Goal: Use online tool/utility: Utilize a website feature to perform a specific function

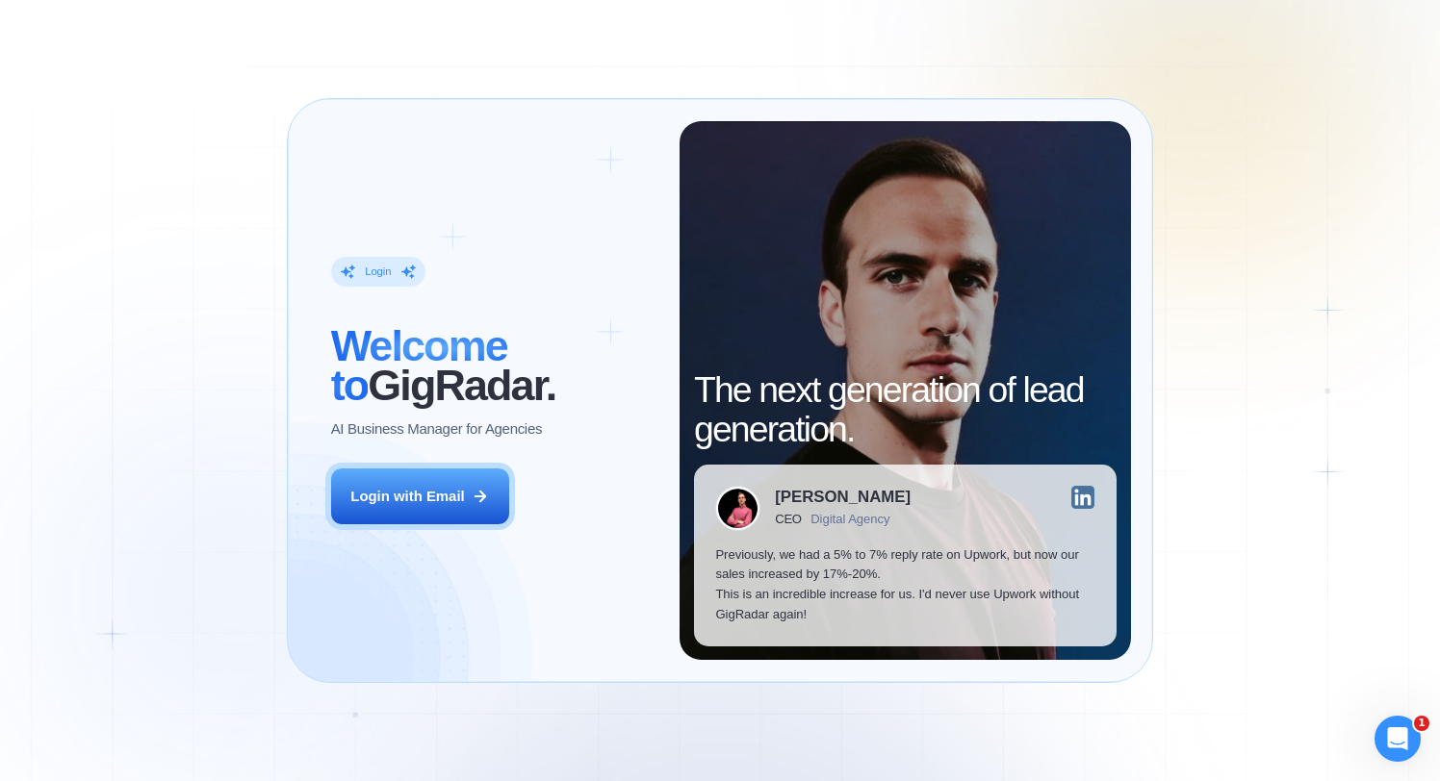
click at [541, 493] on div "Login ‍ Welcome to GigRadar. AI Business Manager for Agencies Login with Email" at bounding box center [494, 391] width 370 height 540
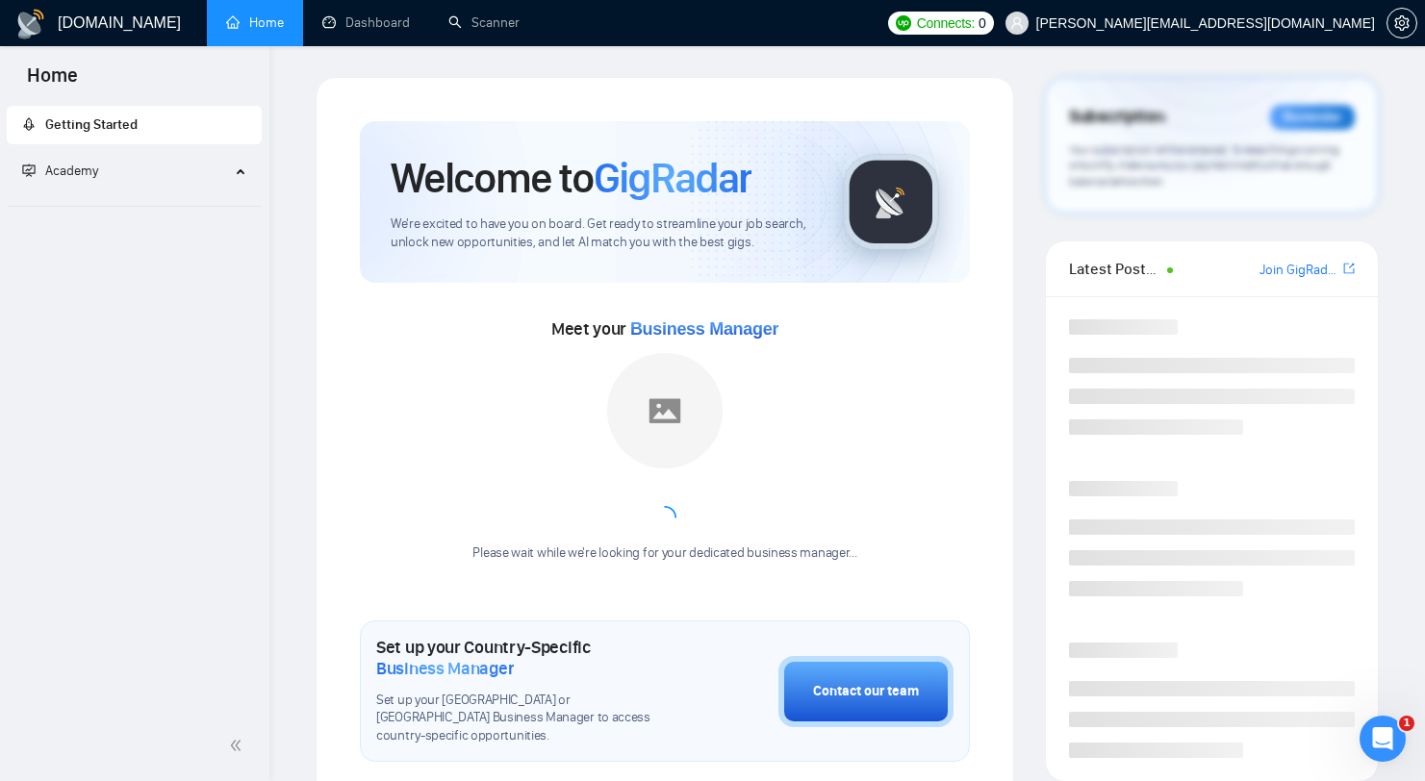
click at [200, 166] on span "Academy" at bounding box center [126, 171] width 208 height 38
click at [195, 193] on li "Academy" at bounding box center [134, 175] width 255 height 46
click at [199, 184] on span "Academy" at bounding box center [126, 171] width 208 height 38
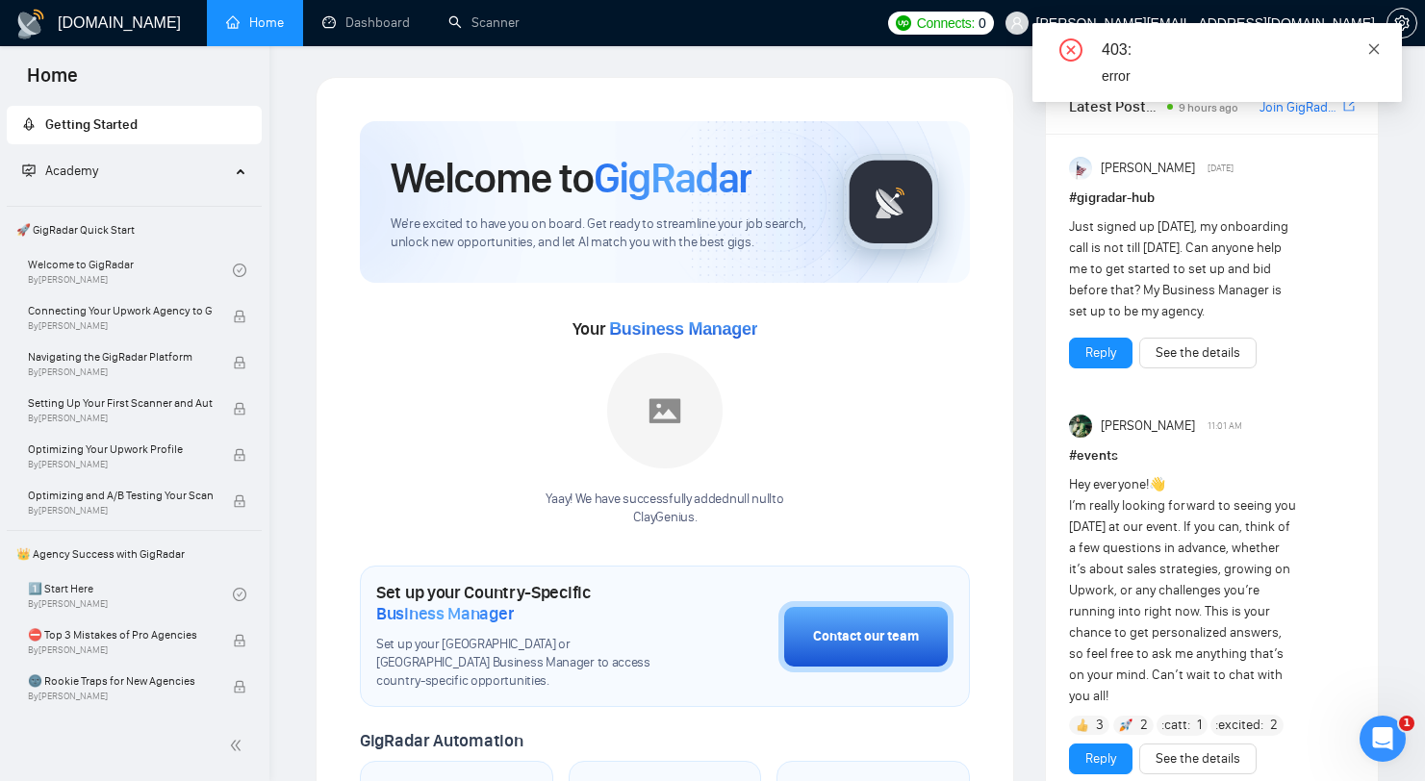
click at [1380, 52] on icon "close" at bounding box center [1373, 48] width 13 height 13
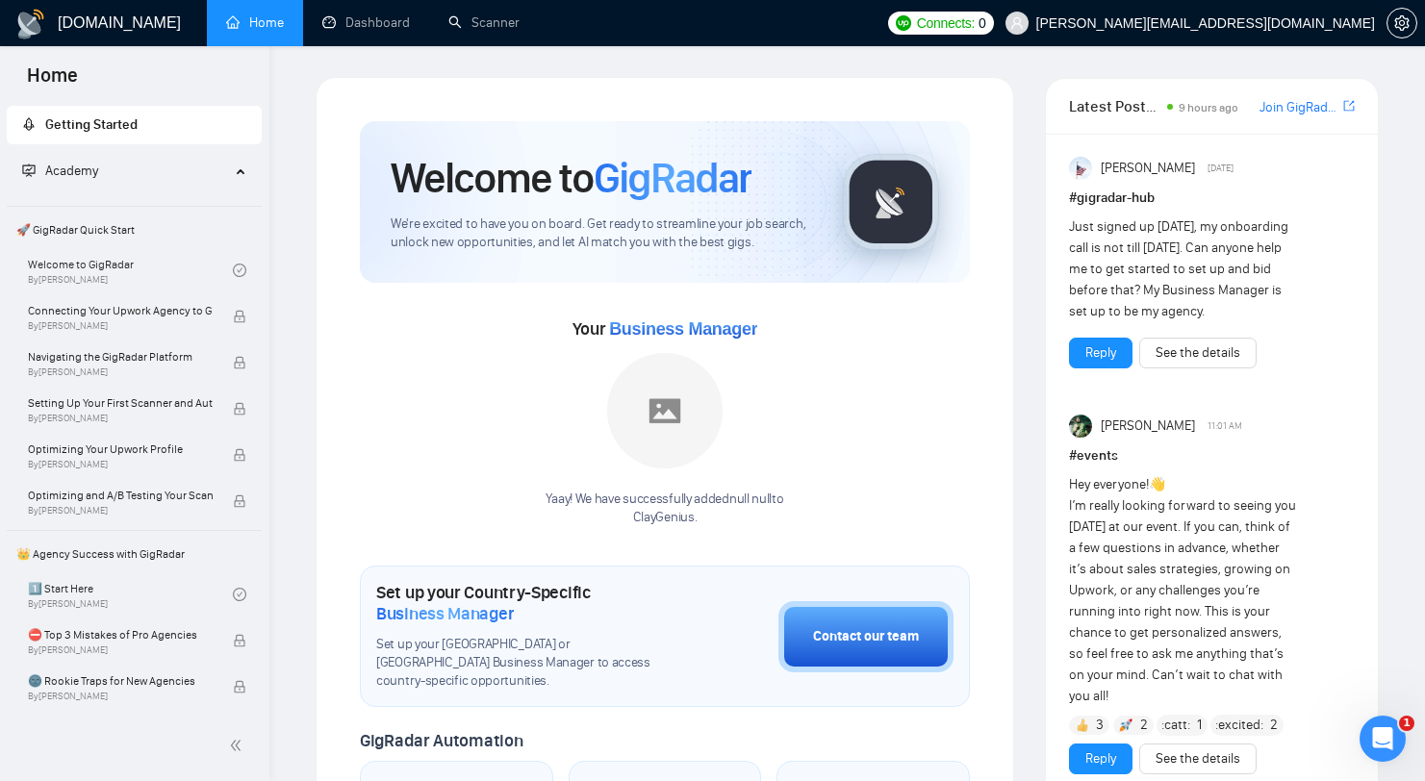
click at [1295, 44] on span "isaac@recruitcloud.io" at bounding box center [1190, 23] width 393 height 62
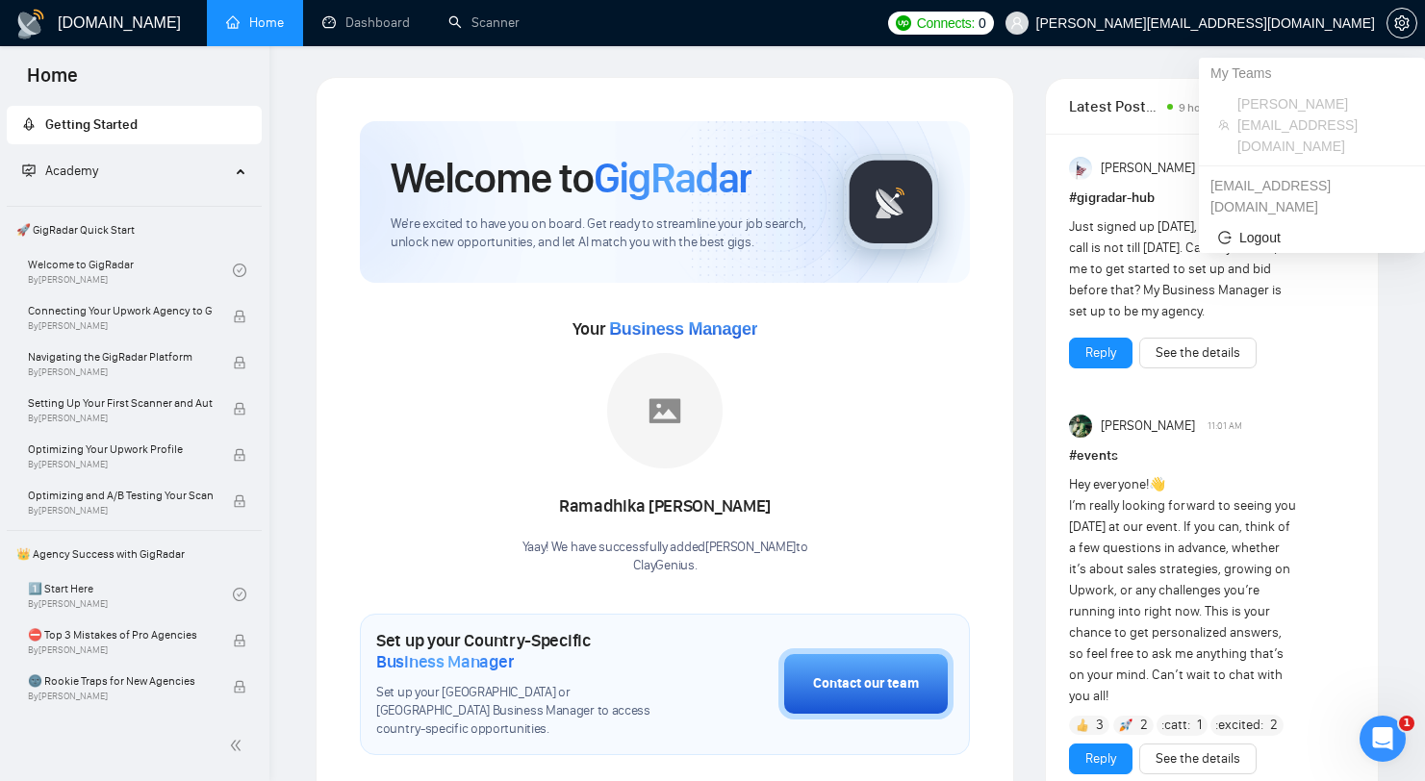
click at [975, 30] on span "Connects:" at bounding box center [946, 23] width 58 height 21
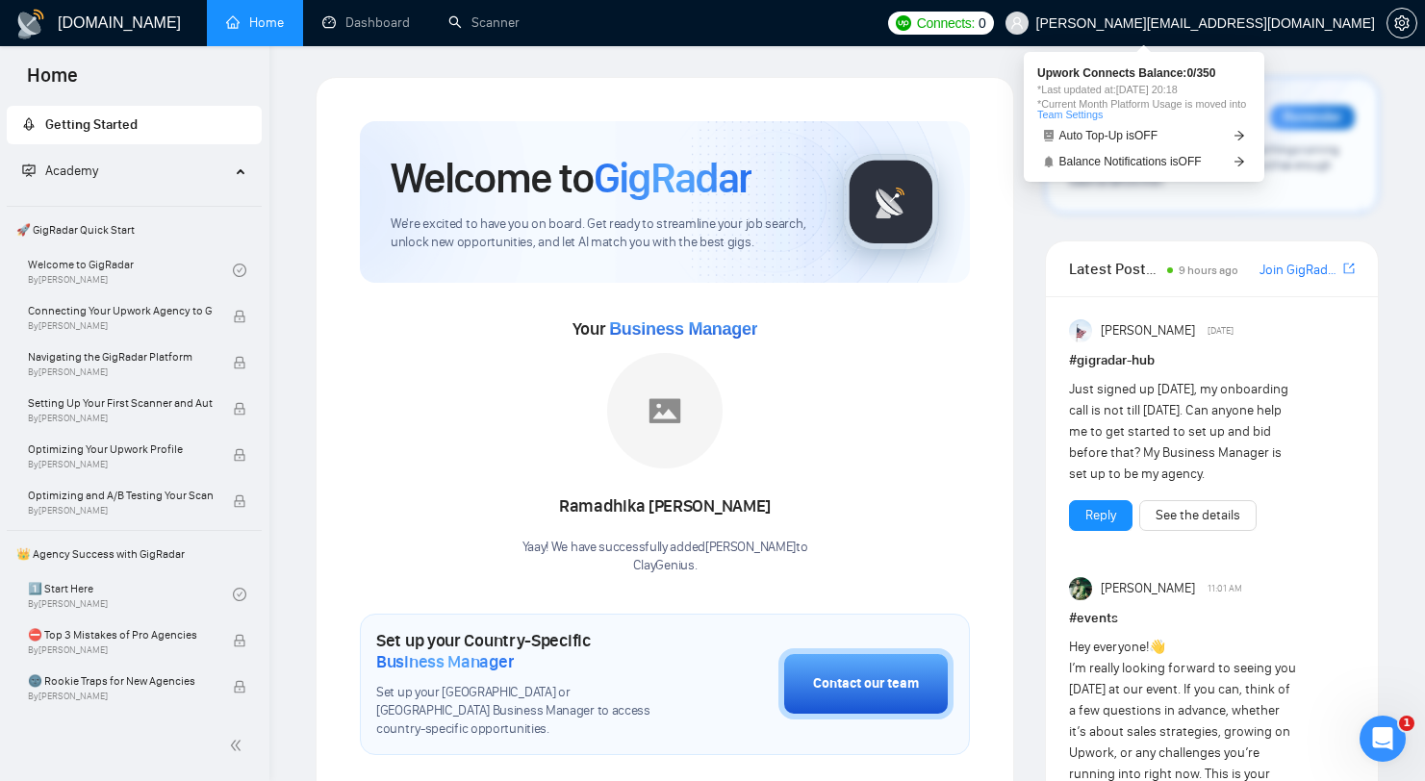
click at [975, 30] on span "Connects:" at bounding box center [946, 23] width 58 height 21
click at [1364, 37] on span "isaac@recruitcloud.io" at bounding box center [1190, 23] width 393 height 62
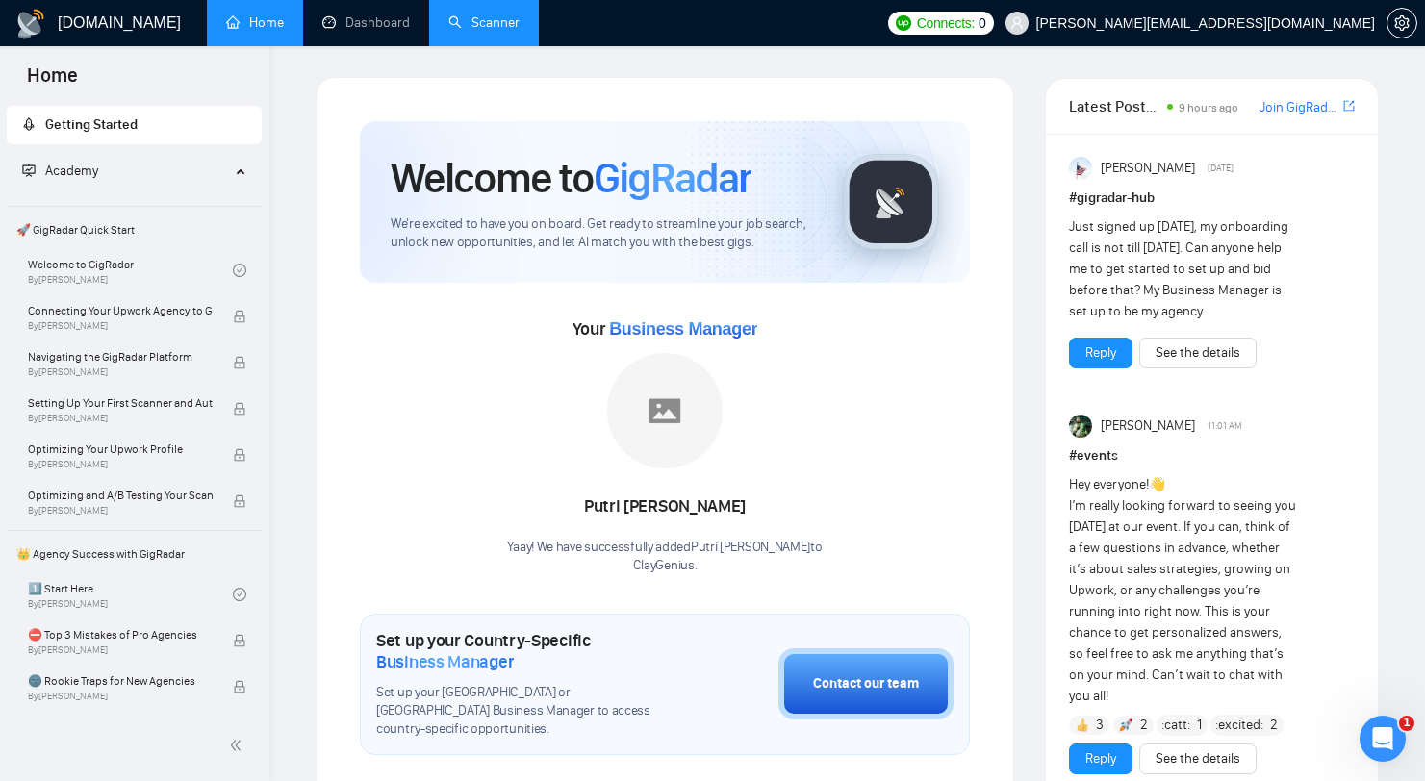
click at [470, 20] on link "Scanner" at bounding box center [483, 22] width 71 height 16
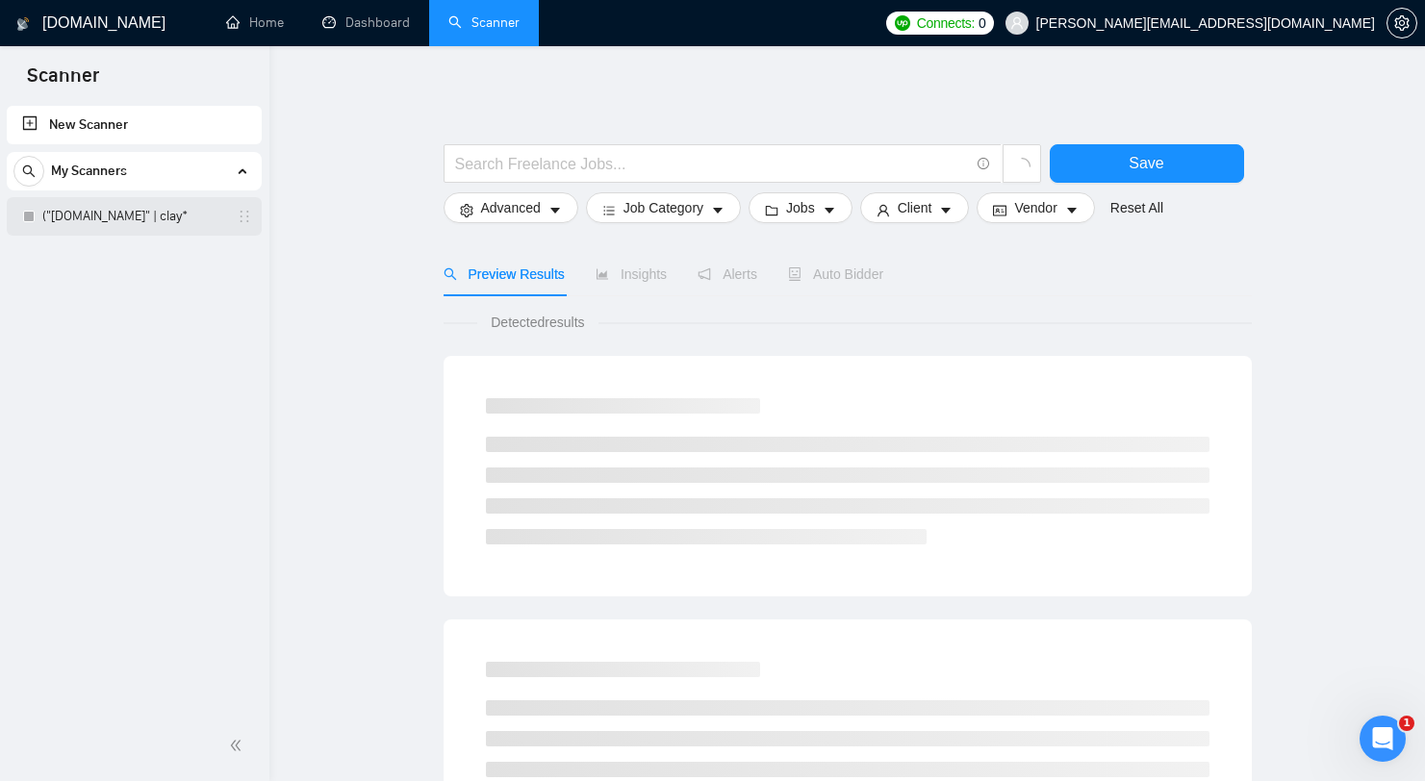
click at [160, 221] on link "("clay.com" | clay*" at bounding box center [133, 216] width 183 height 38
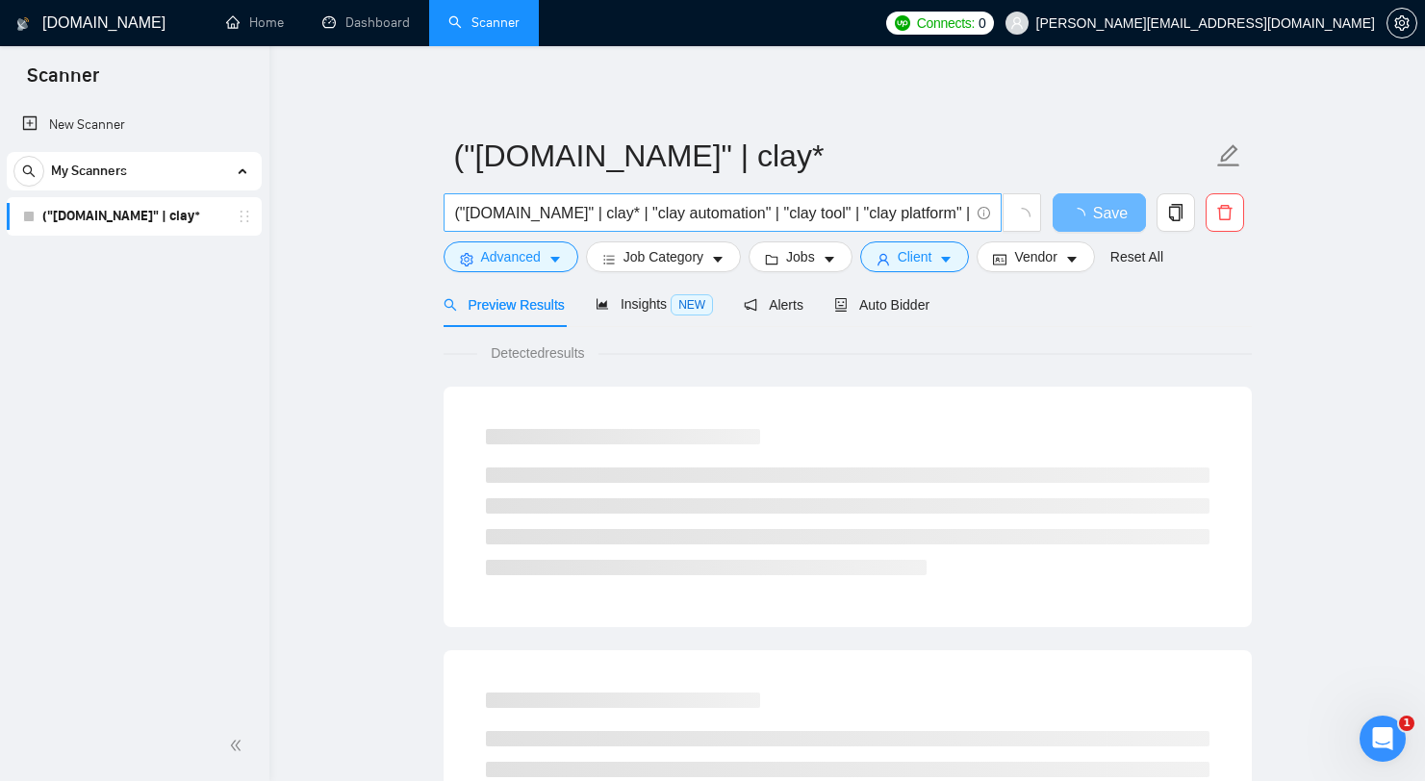
click at [816, 214] on input "("clay.com" | clay* | "clay automation" | "clay tool" | "clay platform" | "clay…" at bounding box center [712, 213] width 514 height 24
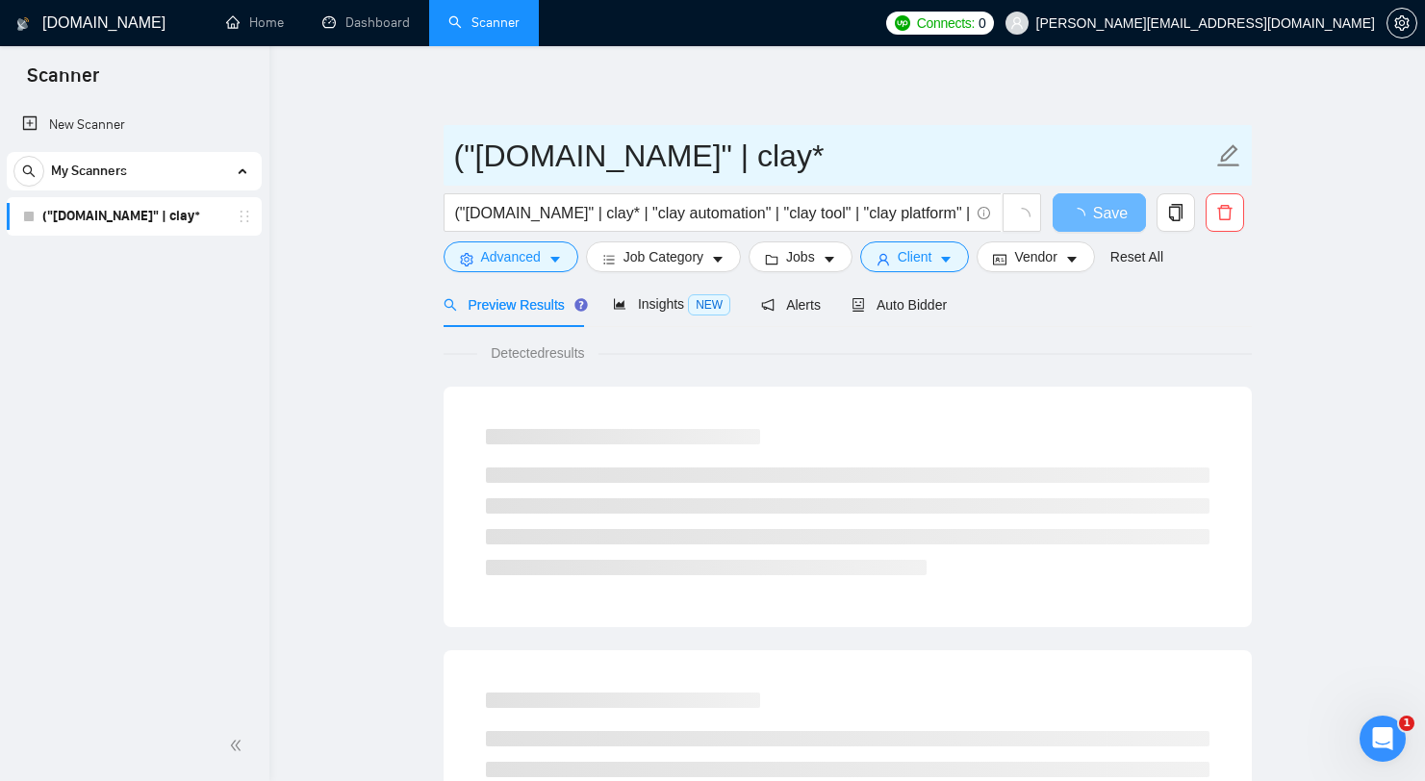
click at [851, 157] on input "("clay.com" | clay*" at bounding box center [833, 156] width 758 height 48
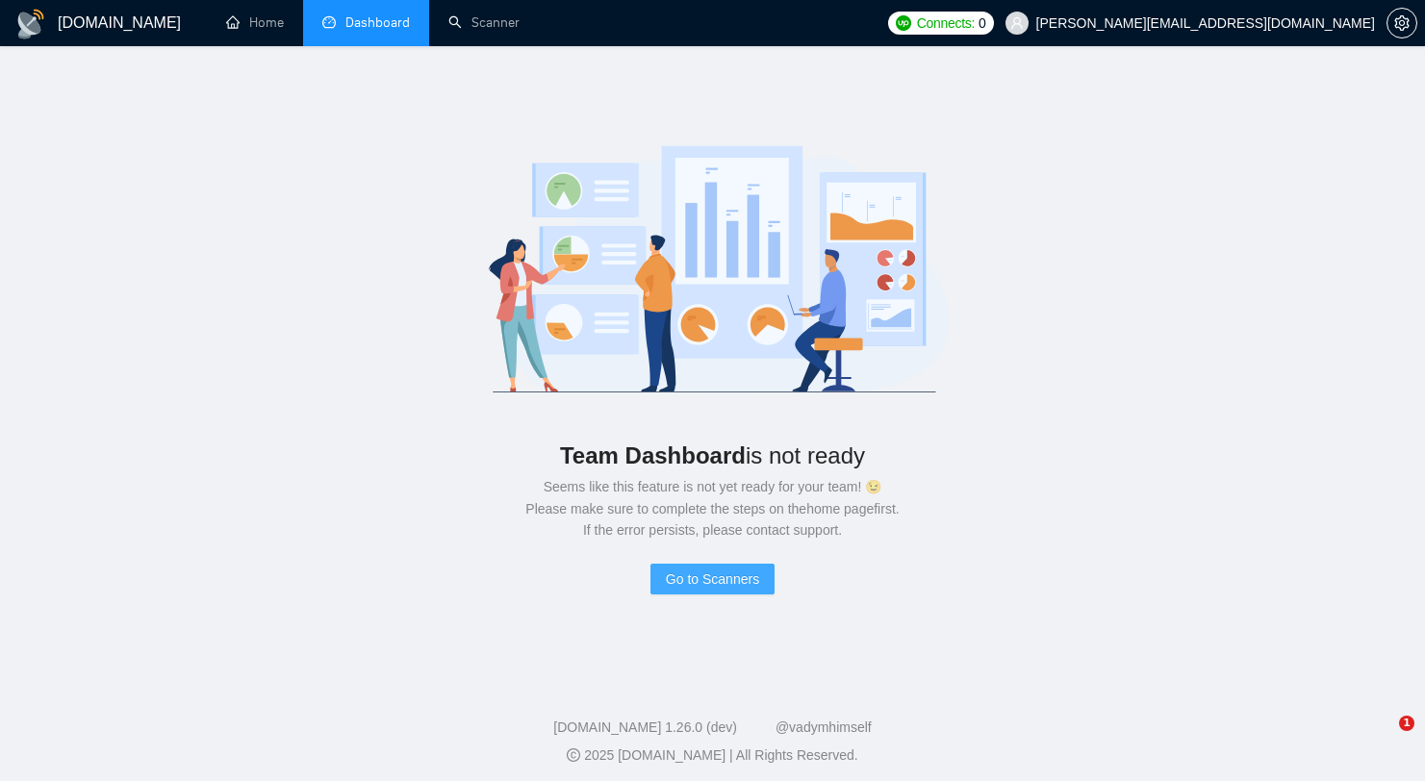
click at [746, 574] on span "Go to Scanners" at bounding box center [712, 579] width 93 height 21
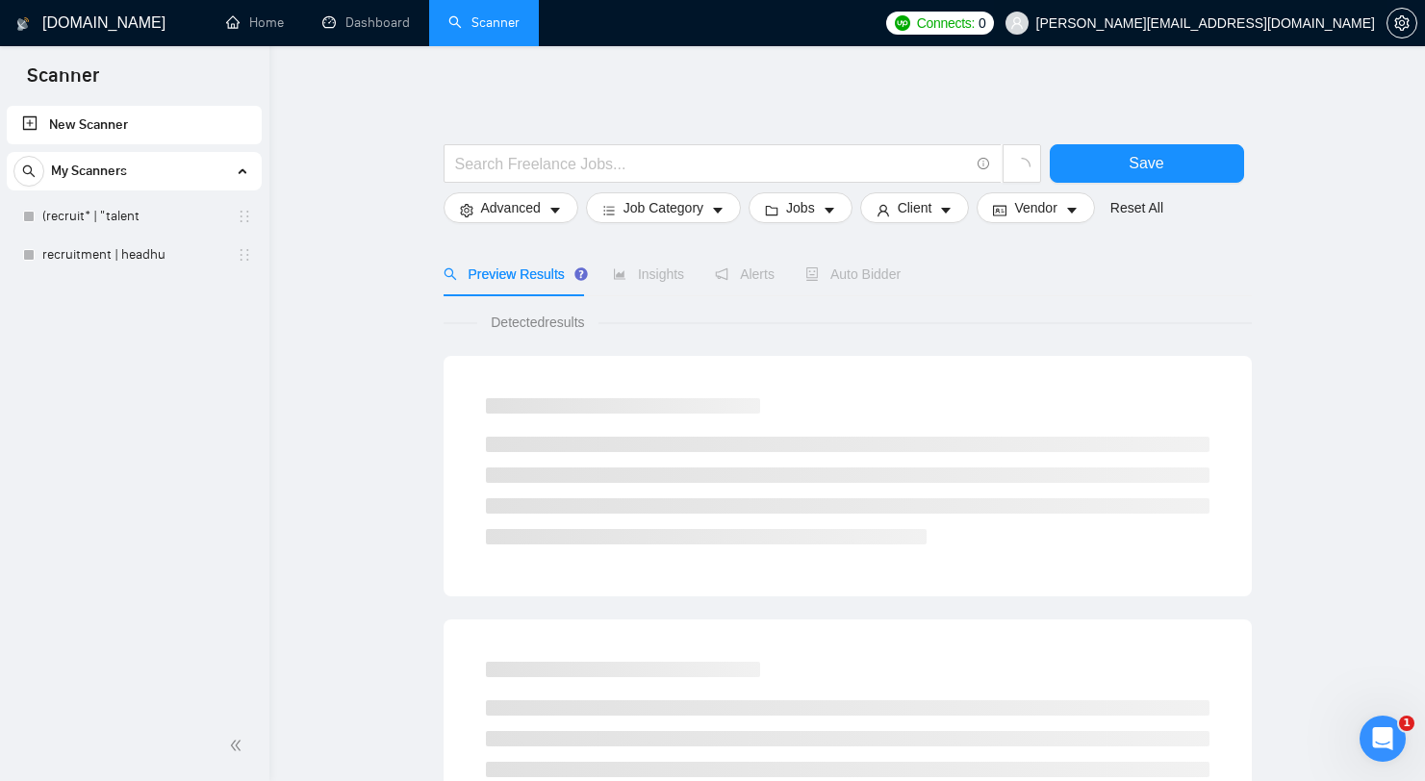
click at [1340, 23] on span "[PERSON_NAME][EMAIL_ADDRESS][DOMAIN_NAME]" at bounding box center [1205, 23] width 339 height 0
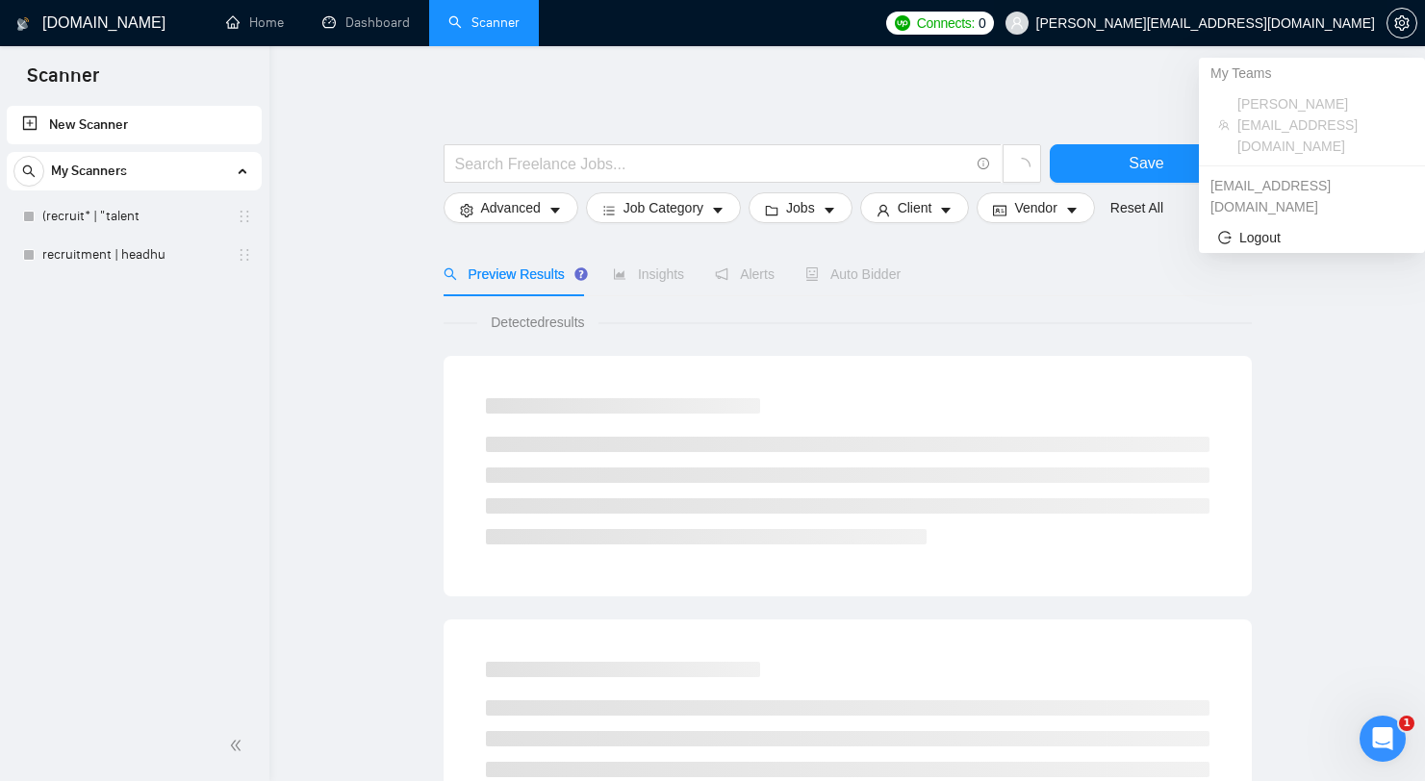
click at [1334, 23] on span "isaac@recruitcloud.io" at bounding box center [1205, 23] width 339 height 0
click at [1303, 227] on span "Logout" at bounding box center [1312, 237] width 188 height 21
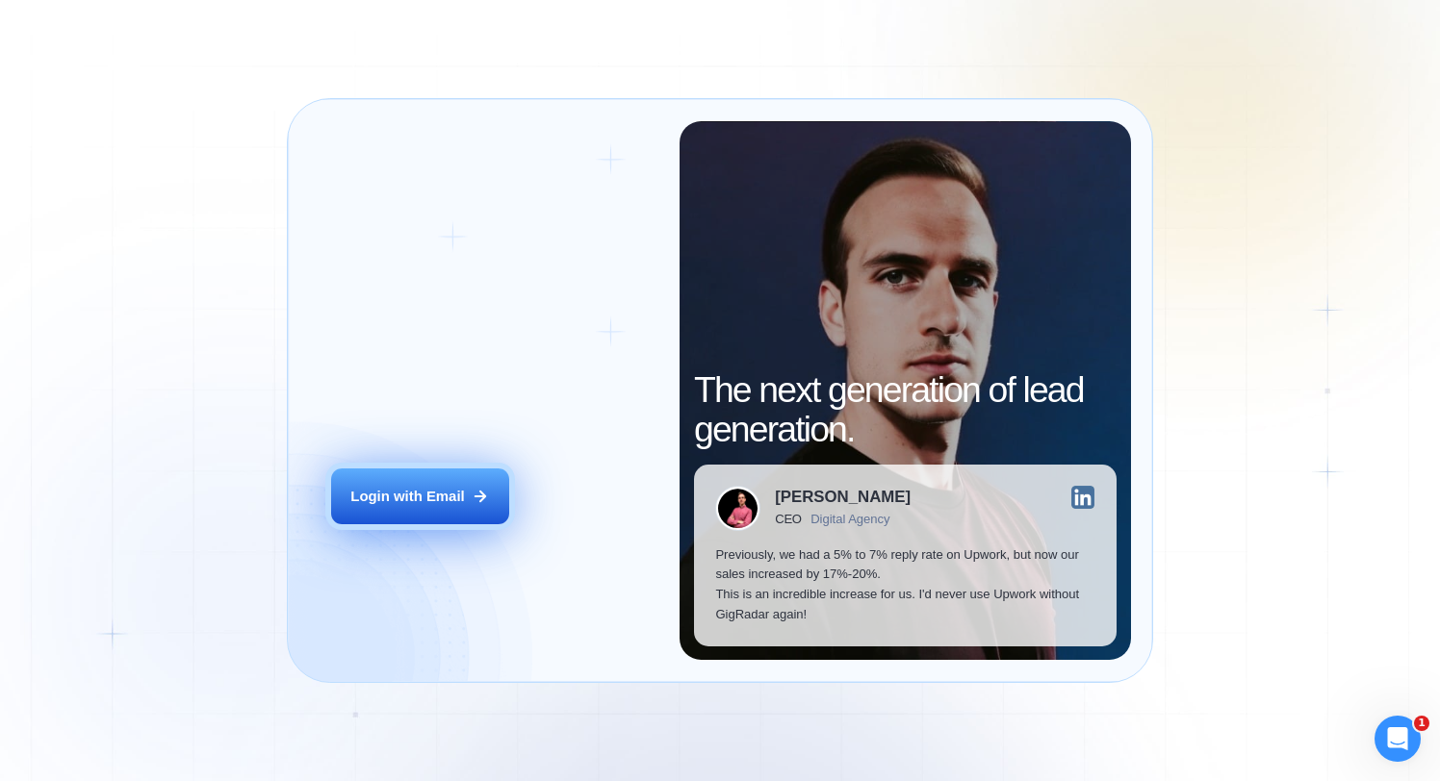
click at [447, 511] on button "Login with Email" at bounding box center [420, 497] width 178 height 56
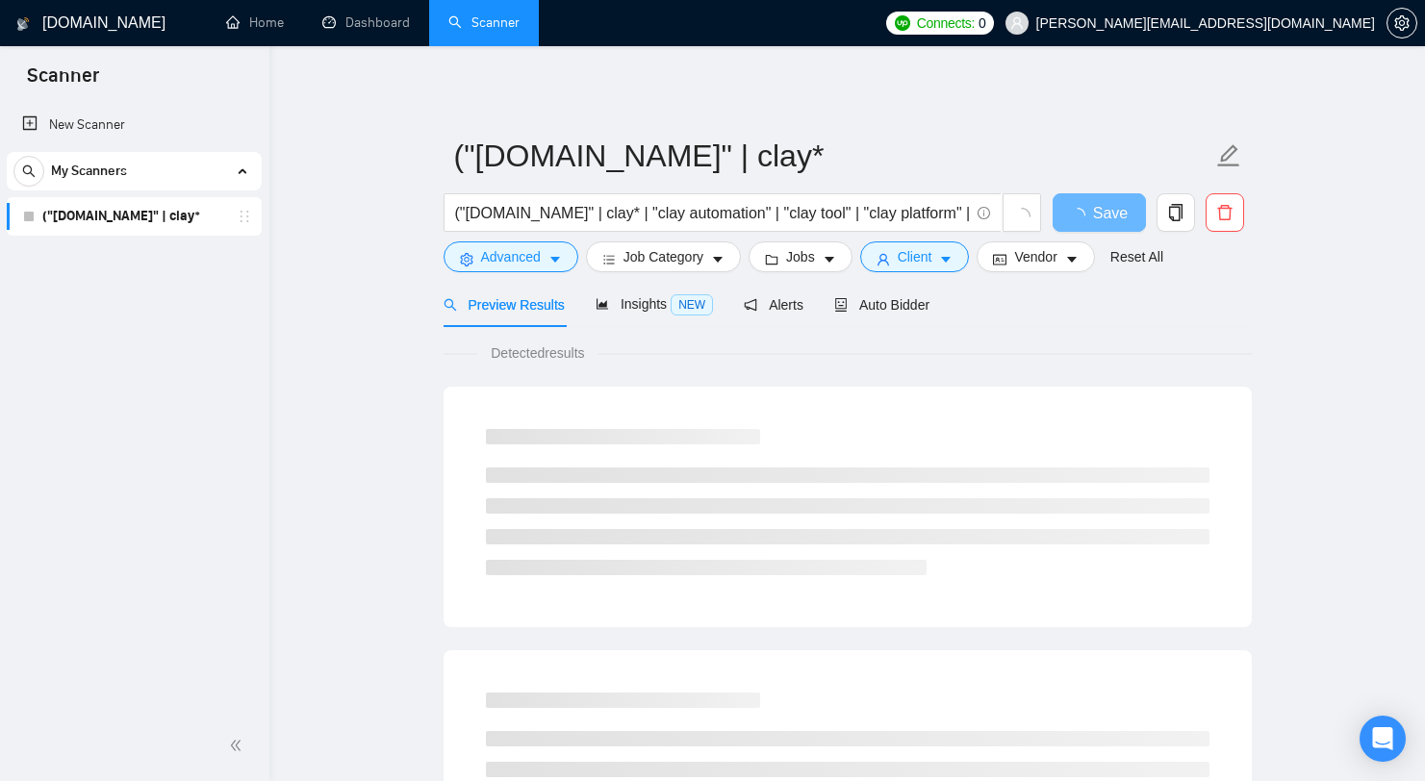
click at [1301, 23] on span "[PERSON_NAME][EMAIL_ADDRESS][DOMAIN_NAME]" at bounding box center [1205, 23] width 339 height 0
click at [1305, 43] on span "[PERSON_NAME][EMAIL_ADDRESS][DOMAIN_NAME]" at bounding box center [1190, 23] width 393 height 62
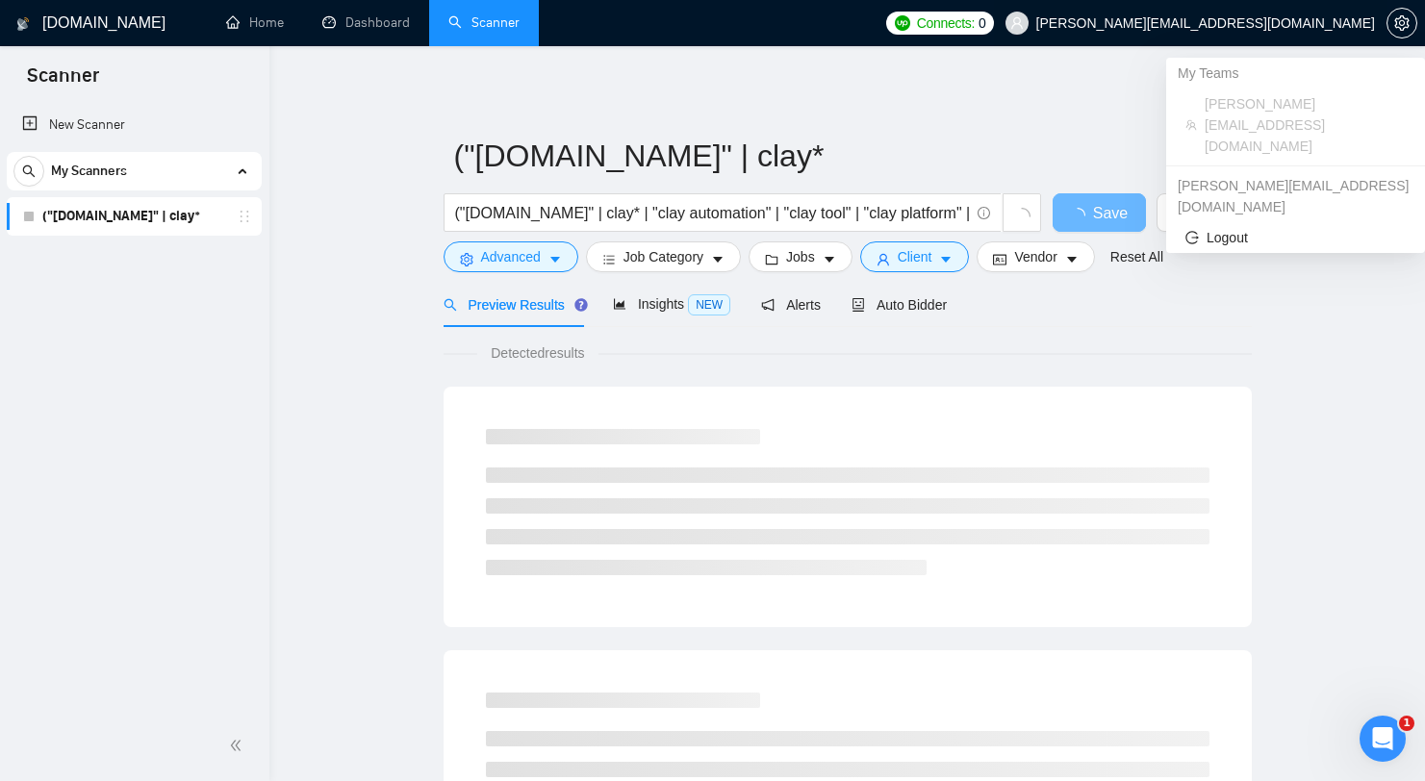
click at [1307, 34] on span "muhammad@claygenius.io" at bounding box center [1190, 23] width 393 height 62
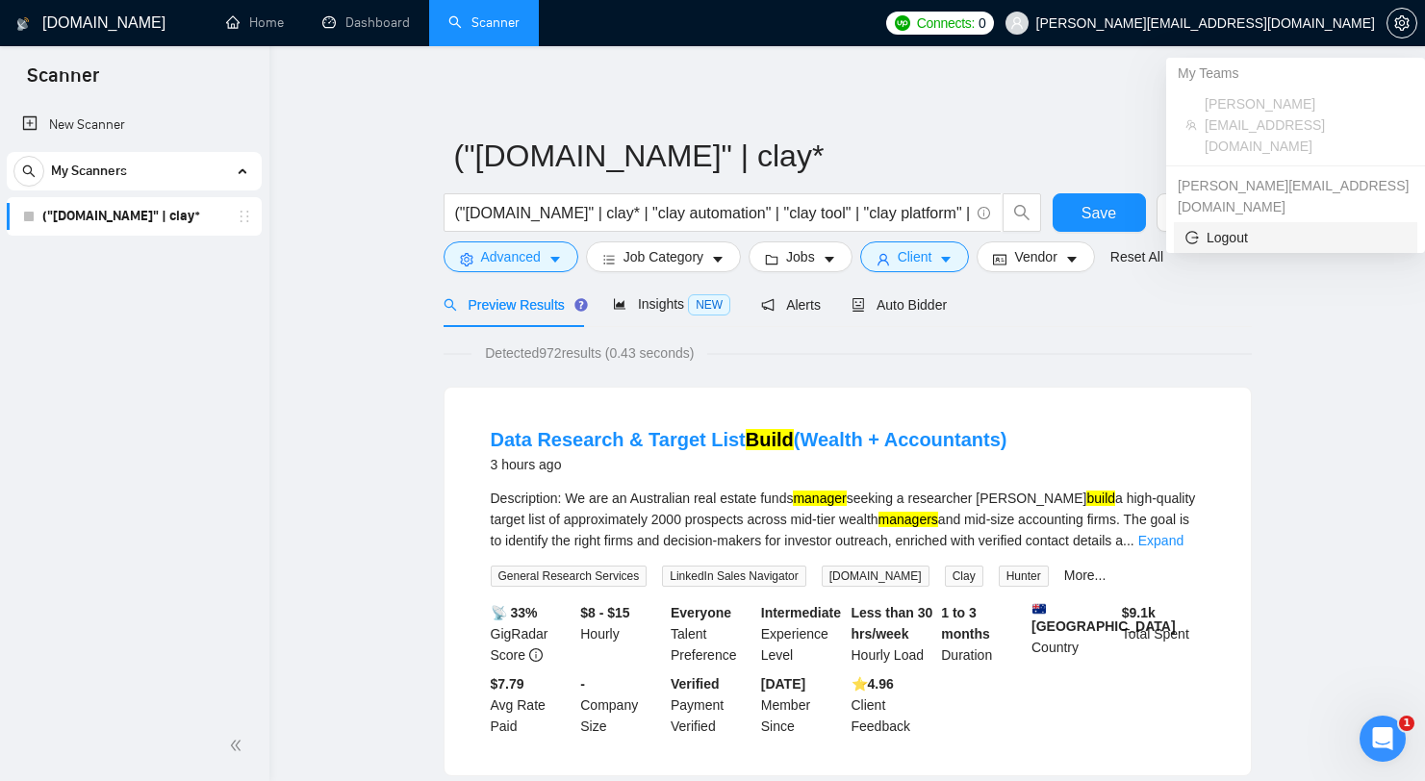
click at [1228, 227] on span "Logout" at bounding box center [1296, 237] width 220 height 21
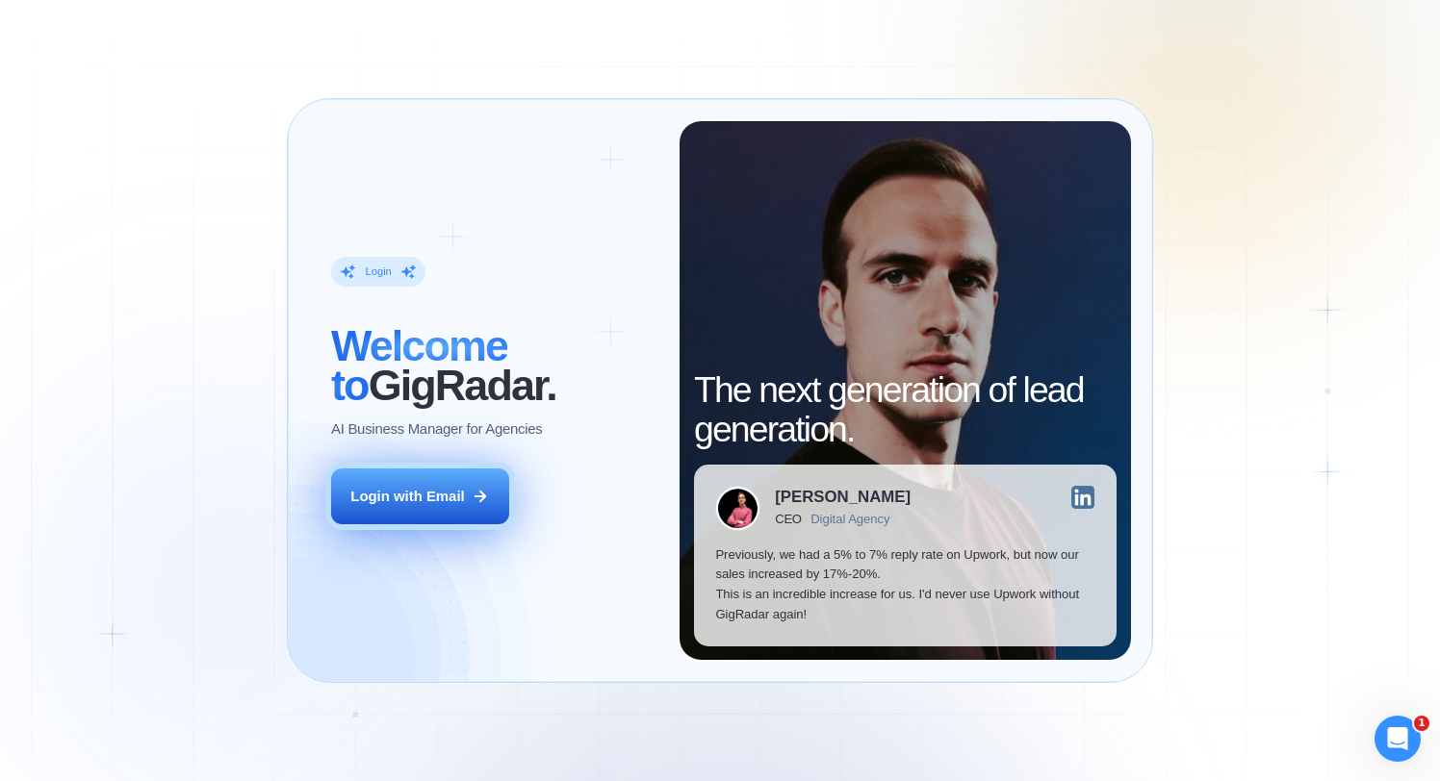
click at [482, 479] on button "Login with Email" at bounding box center [420, 497] width 178 height 56
